Goal: Information Seeking & Learning: Learn about a topic

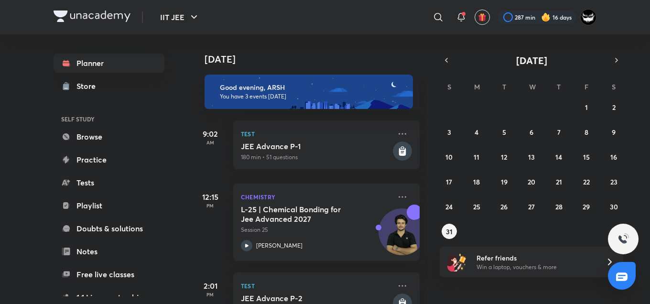
click at [373, 23] on div "​" at bounding box center [360, 17] width 176 height 23
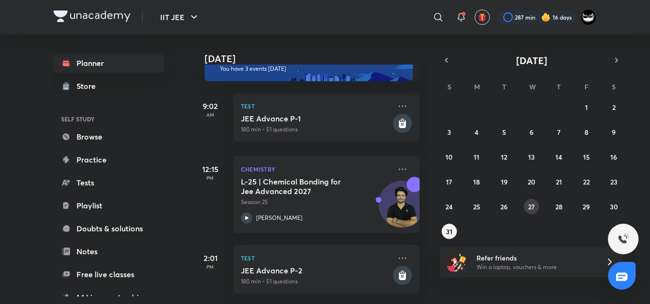
scroll to position [34, 0]
click at [454, 205] on button "24" at bounding box center [449, 206] width 15 height 15
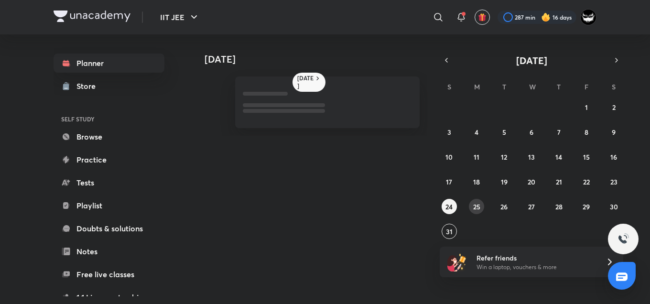
click at [483, 207] on button "25" at bounding box center [476, 206] width 15 height 15
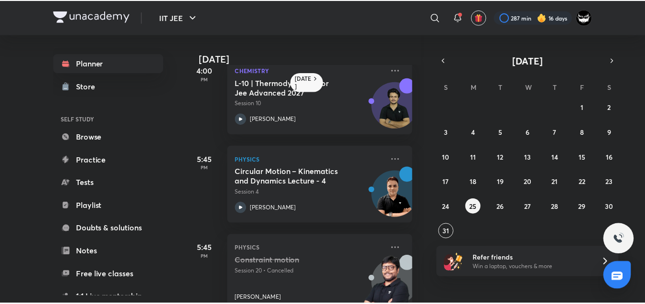
scroll to position [109, 5]
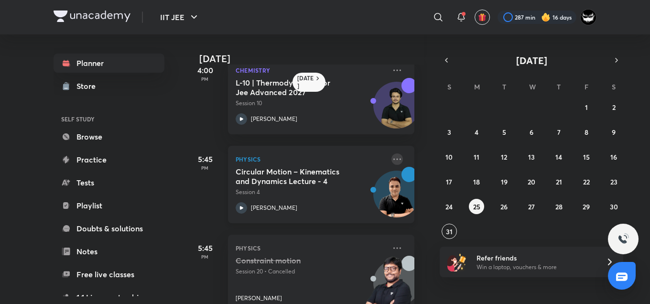
click at [392, 157] on icon at bounding box center [397, 158] width 11 height 11
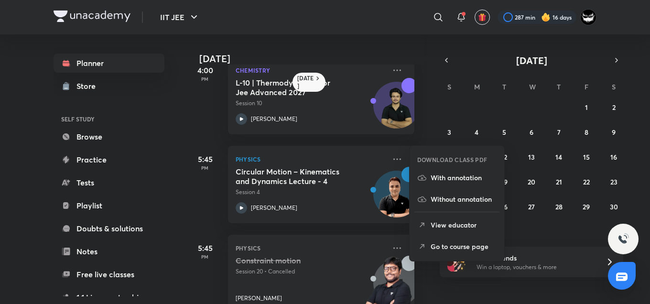
click at [441, 243] on p "Go to course page" at bounding box center [464, 246] width 66 height 10
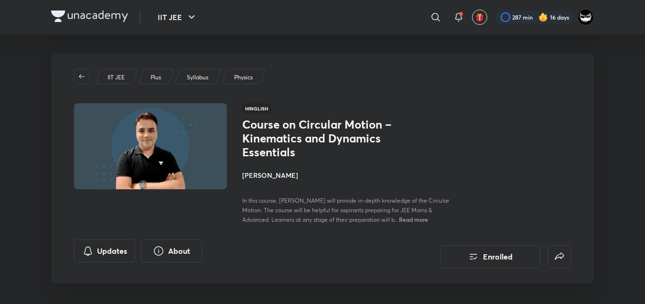
click at [536, 127] on div "Course on Circular Motion – Kinematics and Dynamics Essentials [PERSON_NAME] In…" at bounding box center [406, 171] width 329 height 107
